Goal: Transaction & Acquisition: Purchase product/service

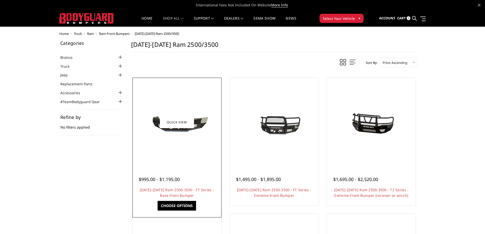
click at [198, 135] on img at bounding box center [176, 122] width 81 height 38
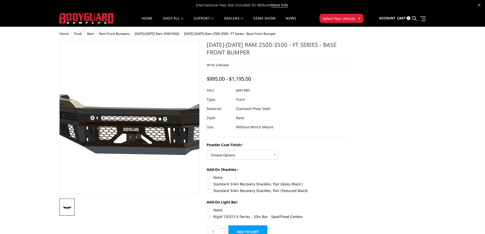
click at [120, 132] on img at bounding box center [143, 117] width 326 height 153
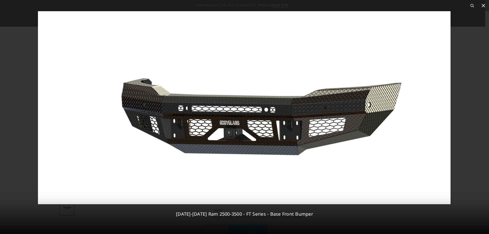
click at [483, 6] on icon at bounding box center [484, 6] width 4 height 4
